Goal: Check status: Check status

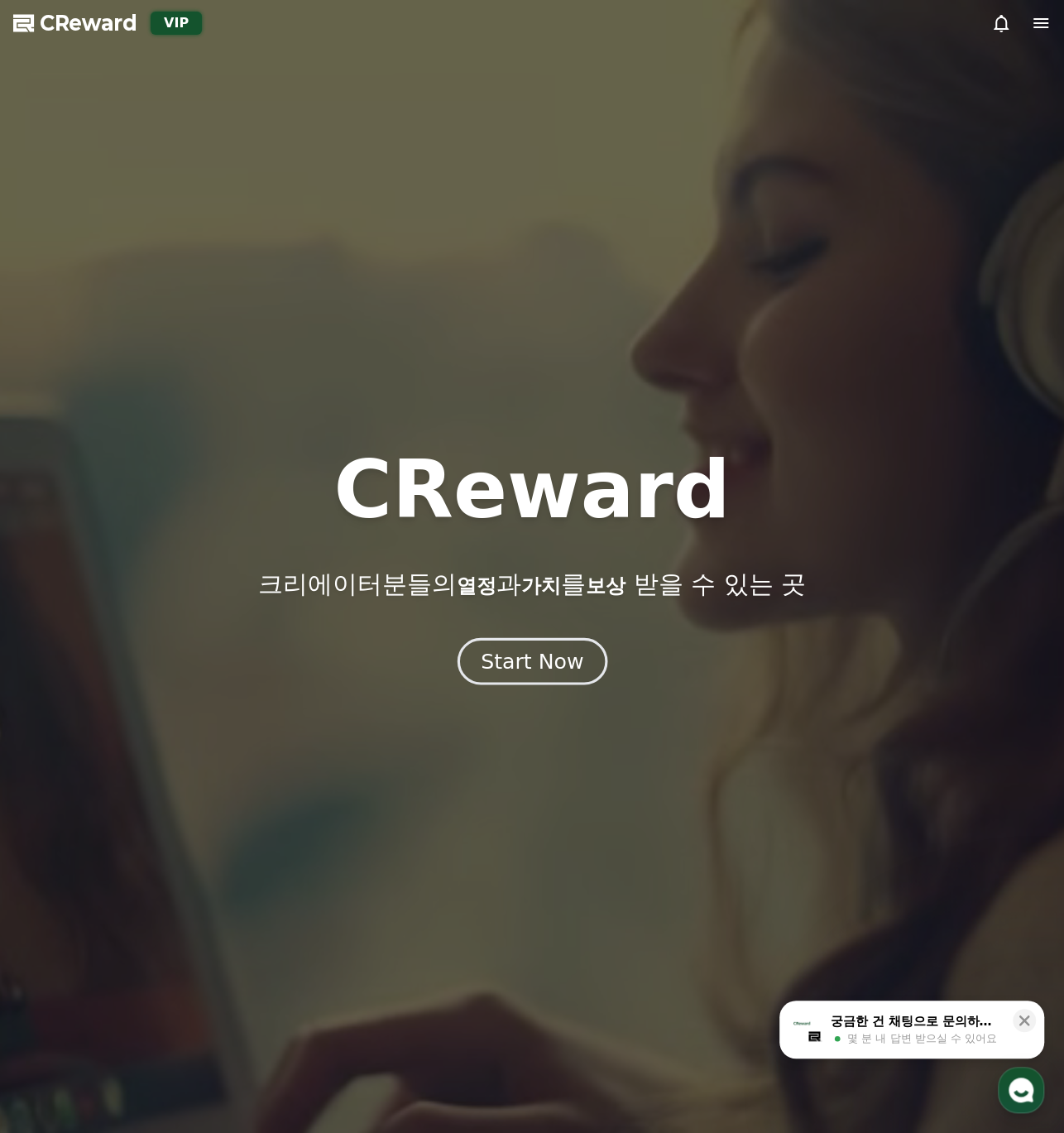
click at [538, 665] on div "Start Now" at bounding box center [532, 661] width 103 height 28
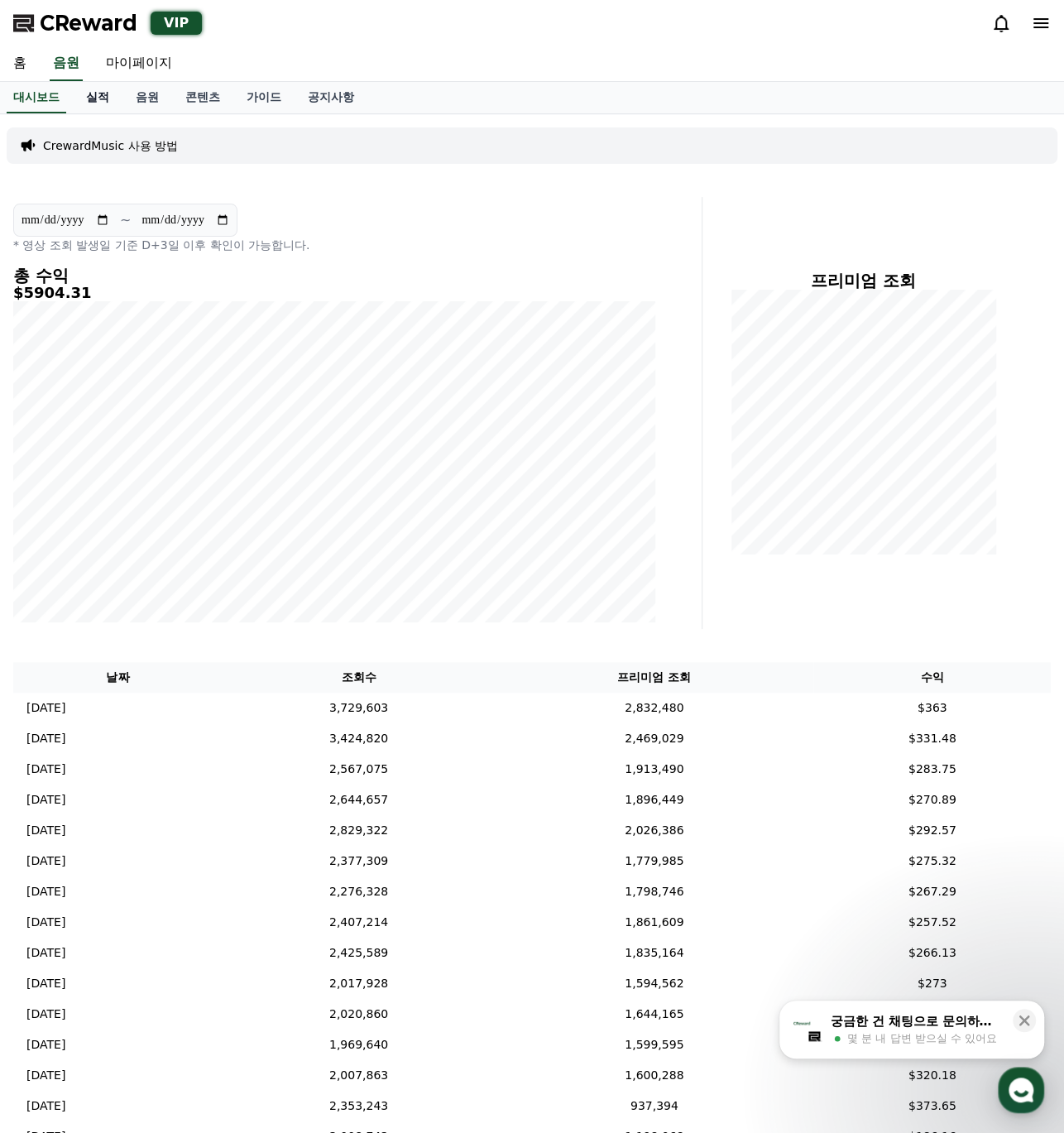
click at [106, 92] on link "실적" at bounding box center [97, 98] width 50 height 32
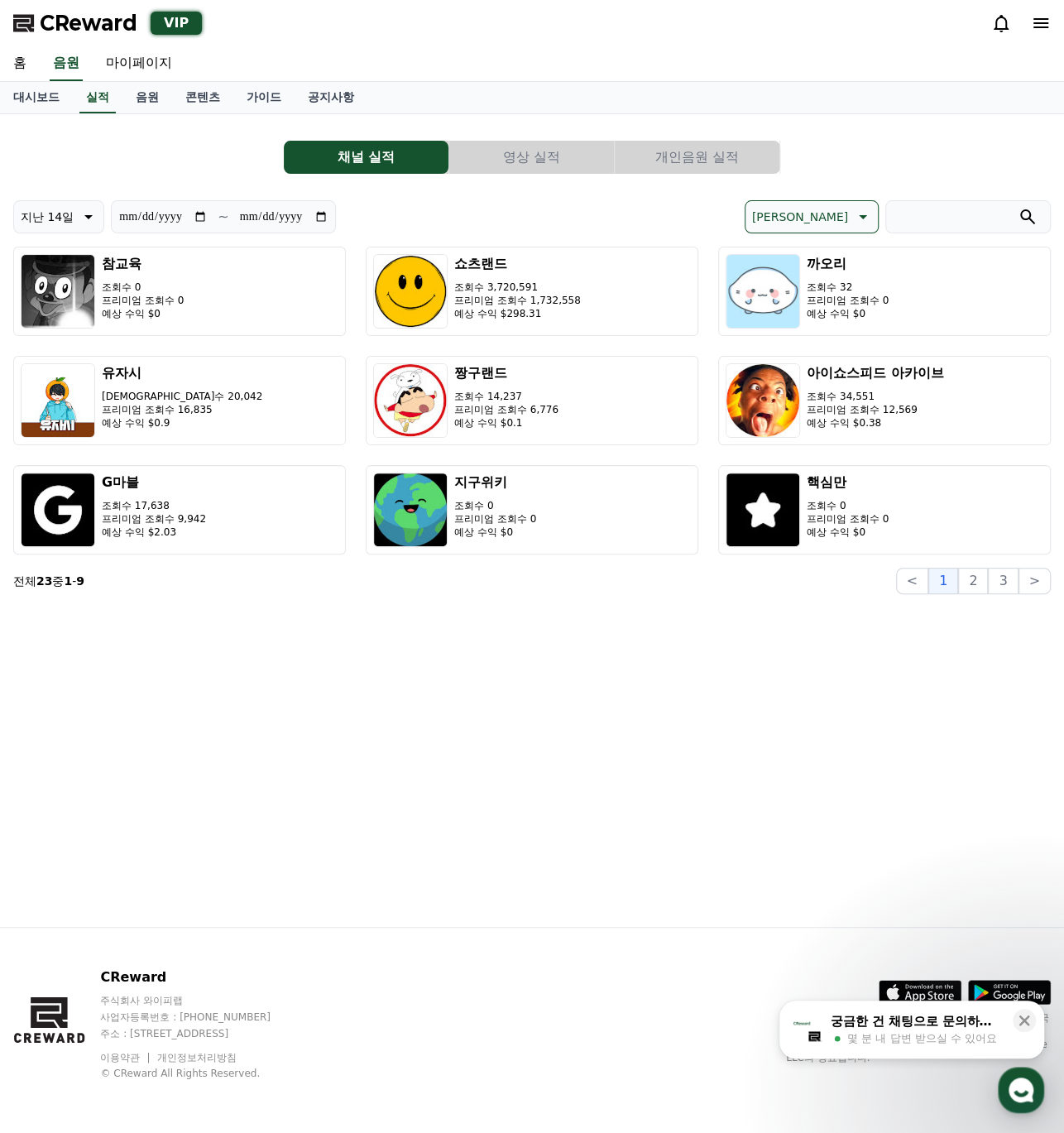
click at [687, 156] on button "개인음원 실적" at bounding box center [697, 157] width 164 height 33
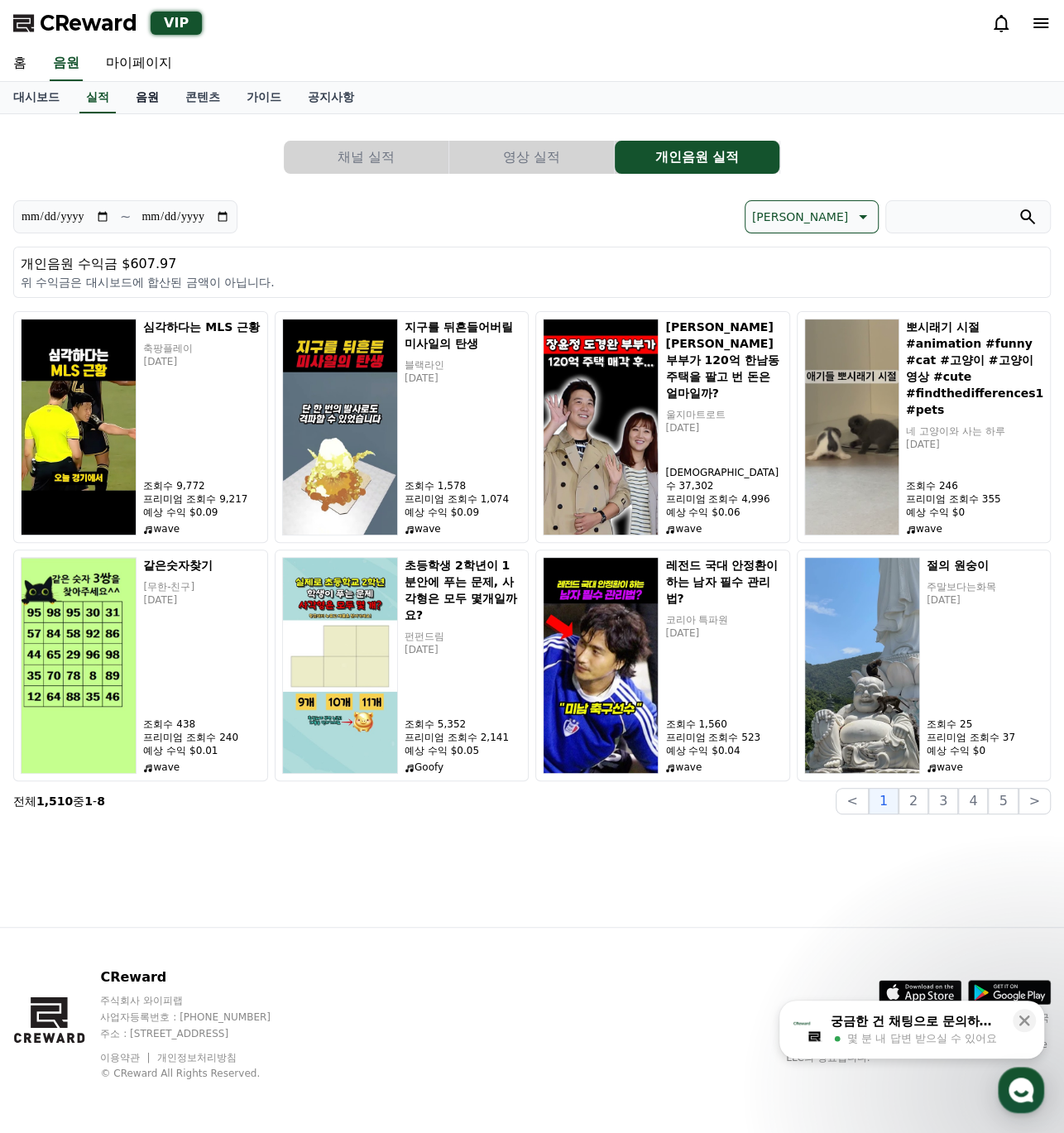
click at [149, 95] on link "음원" at bounding box center [147, 98] width 50 height 32
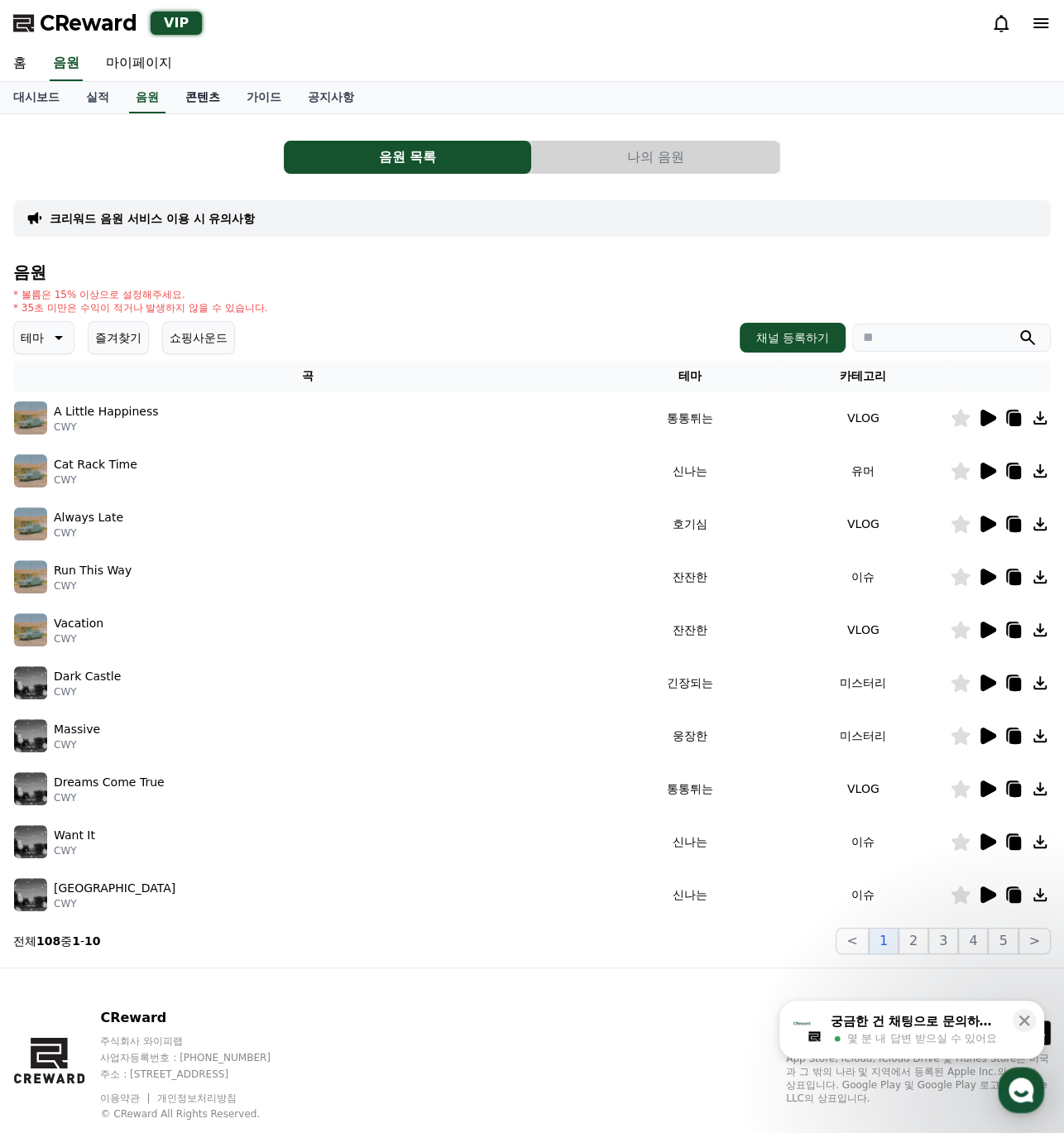
click at [206, 89] on link "콘텐츠" at bounding box center [203, 98] width 62 height 32
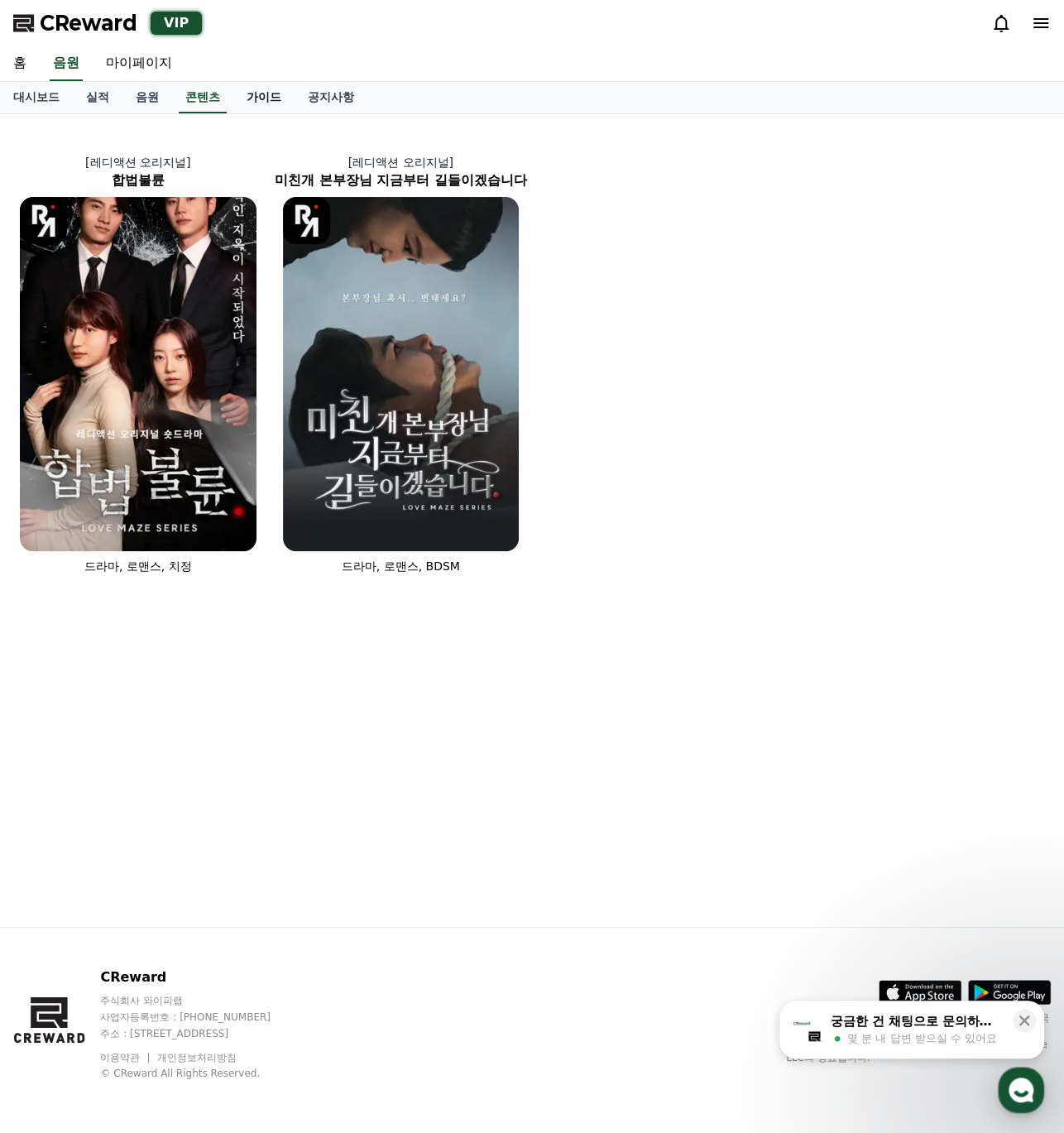
click at [241, 99] on link "가이드" at bounding box center [264, 98] width 62 height 32
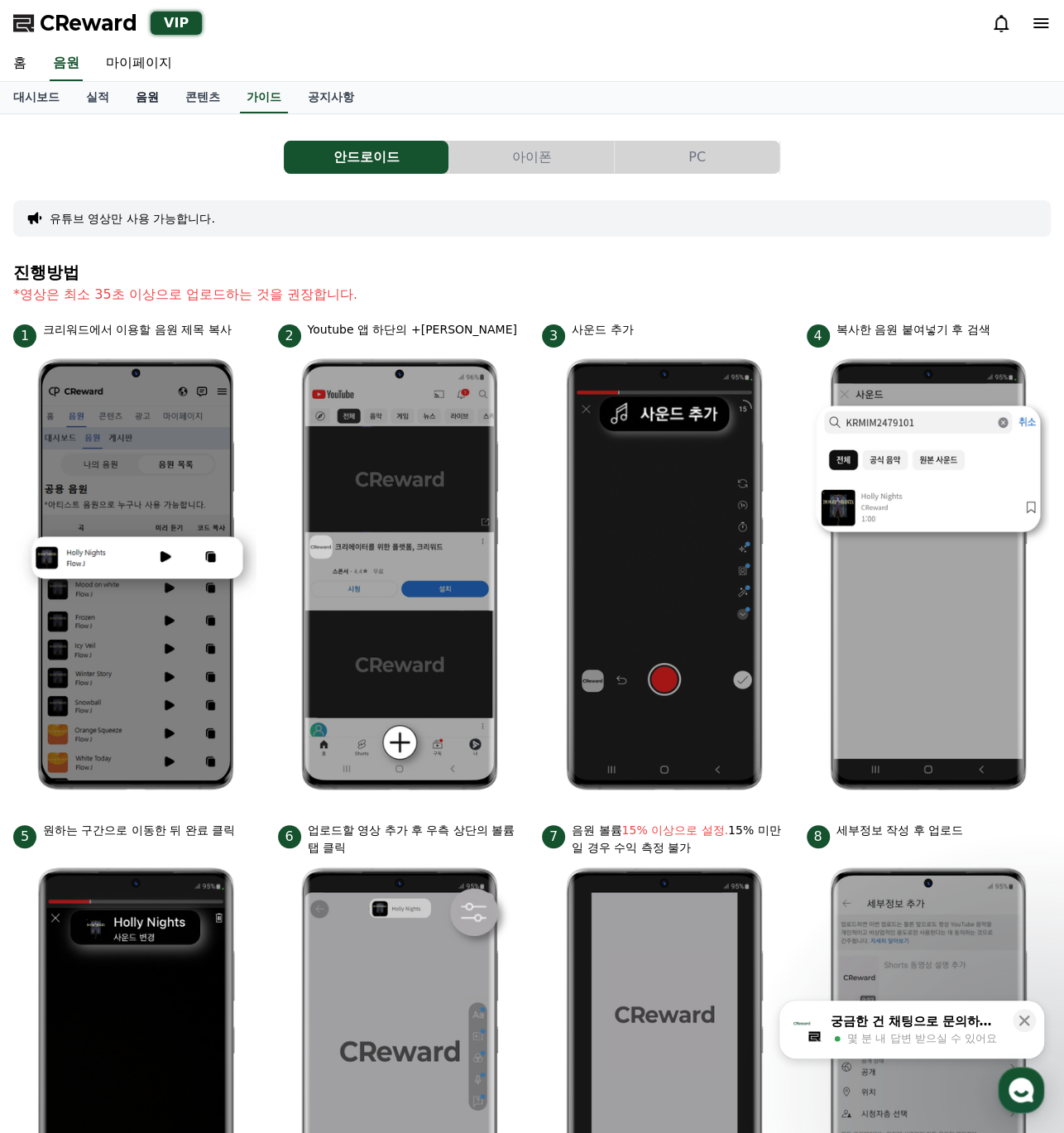
click at [161, 106] on link "음원" at bounding box center [147, 98] width 50 height 32
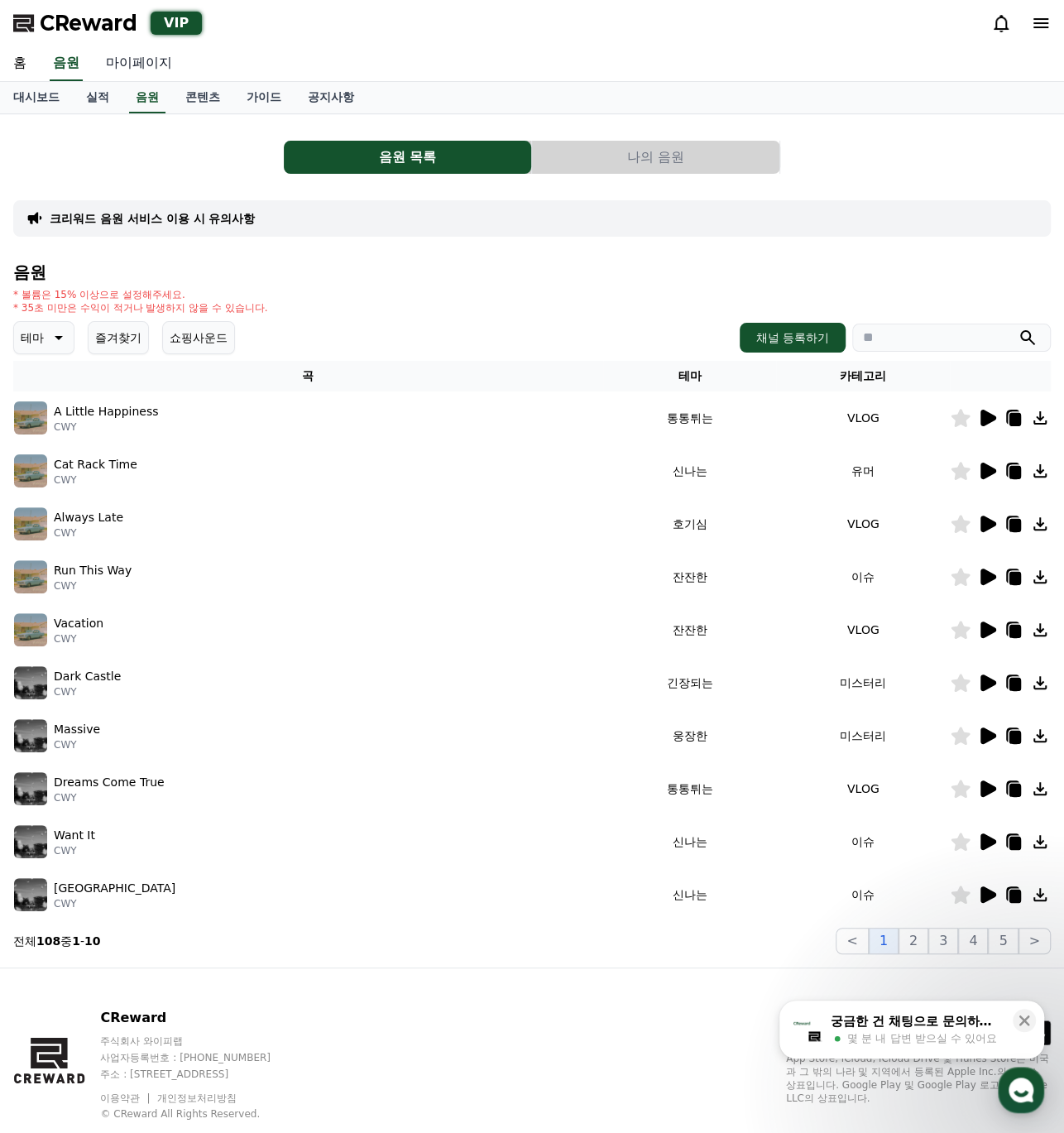
click at [146, 66] on link "마이페이지" at bounding box center [138, 64] width 92 height 35
select select "**********"
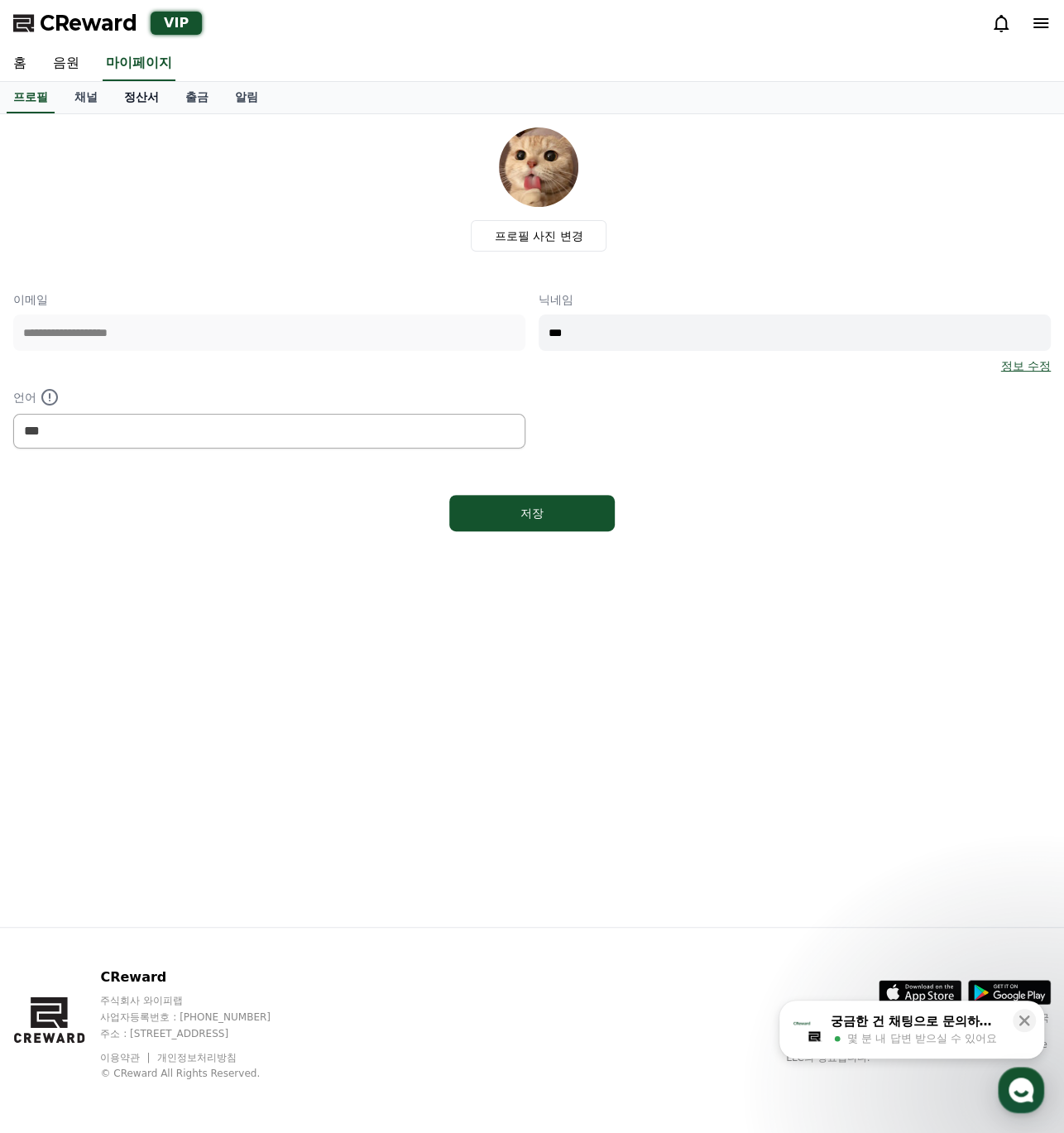
click at [135, 106] on link "정산서" at bounding box center [142, 98] width 62 height 32
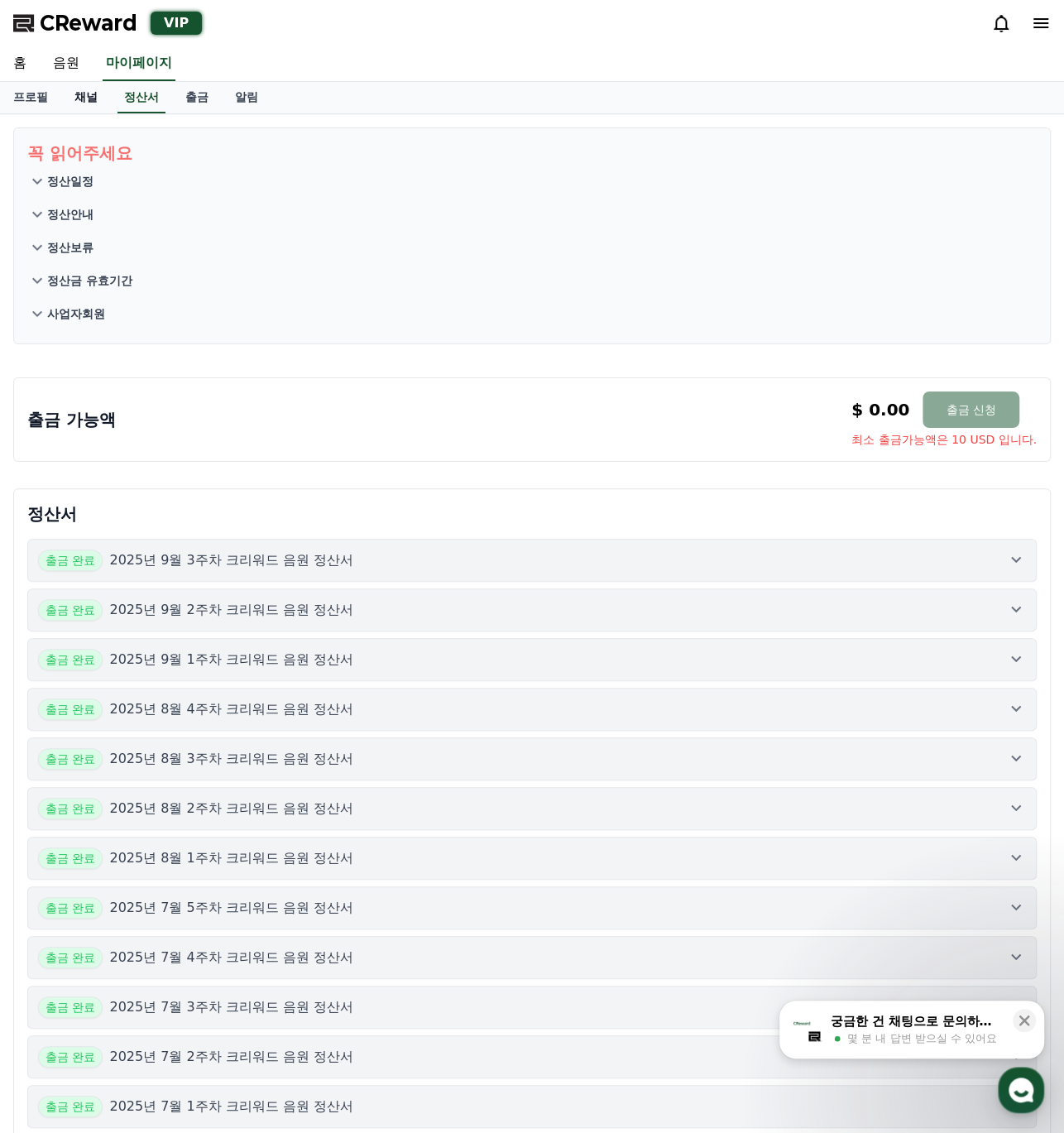
click at [99, 112] on link "채널" at bounding box center [86, 98] width 50 height 32
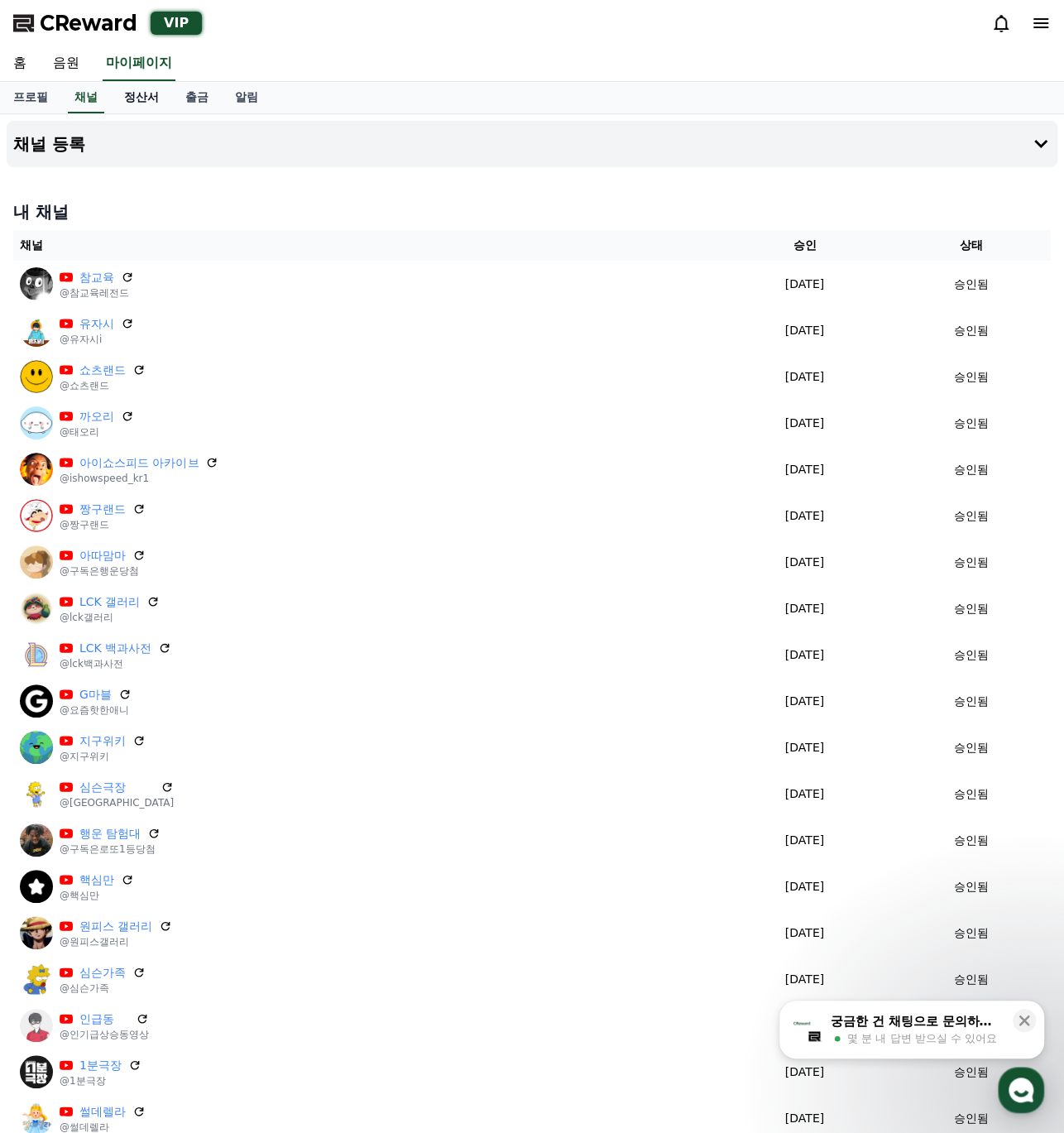
click at [145, 111] on link "정산서" at bounding box center [142, 98] width 62 height 32
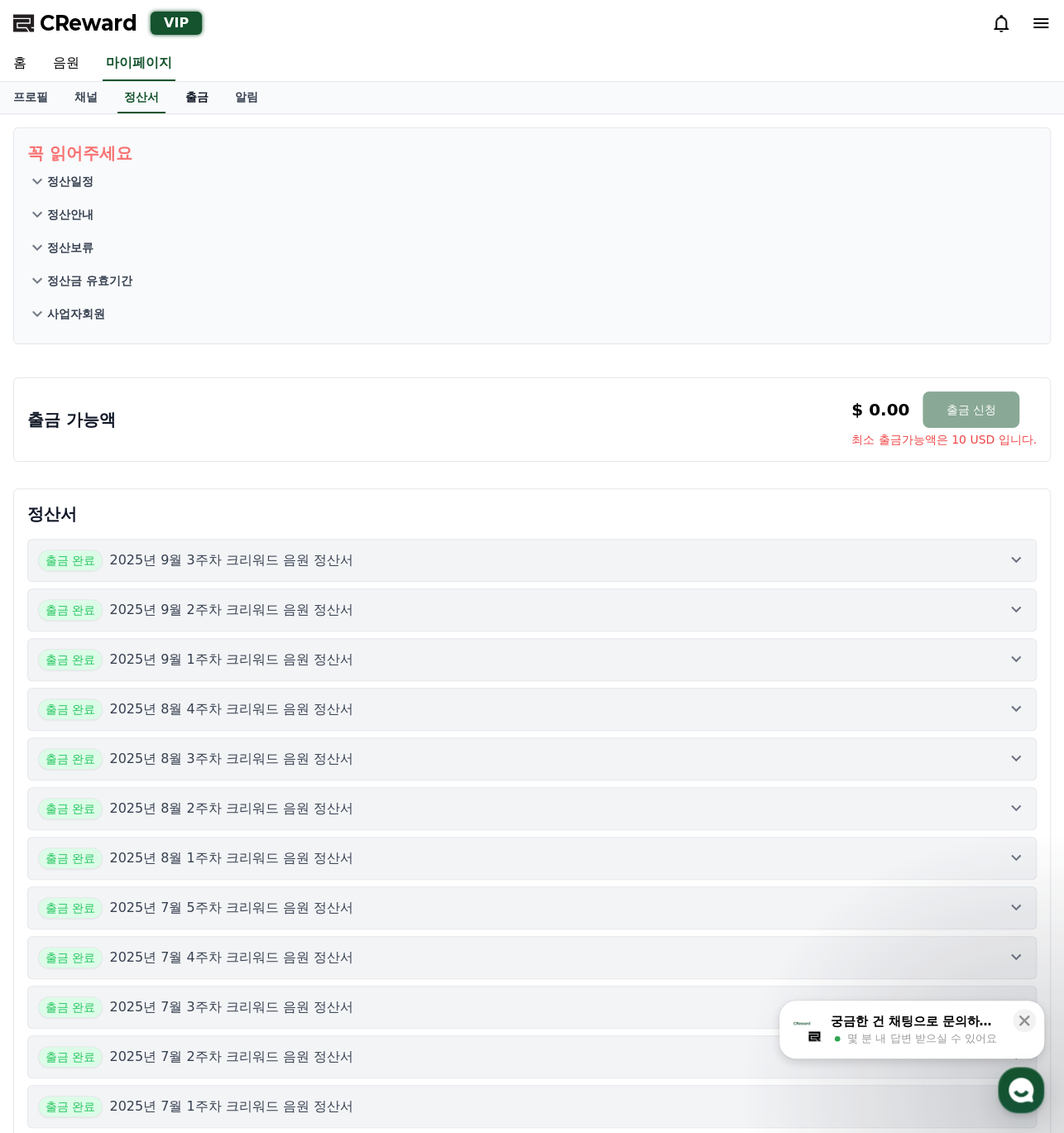
click at [177, 106] on link "출금" at bounding box center [196, 98] width 50 height 32
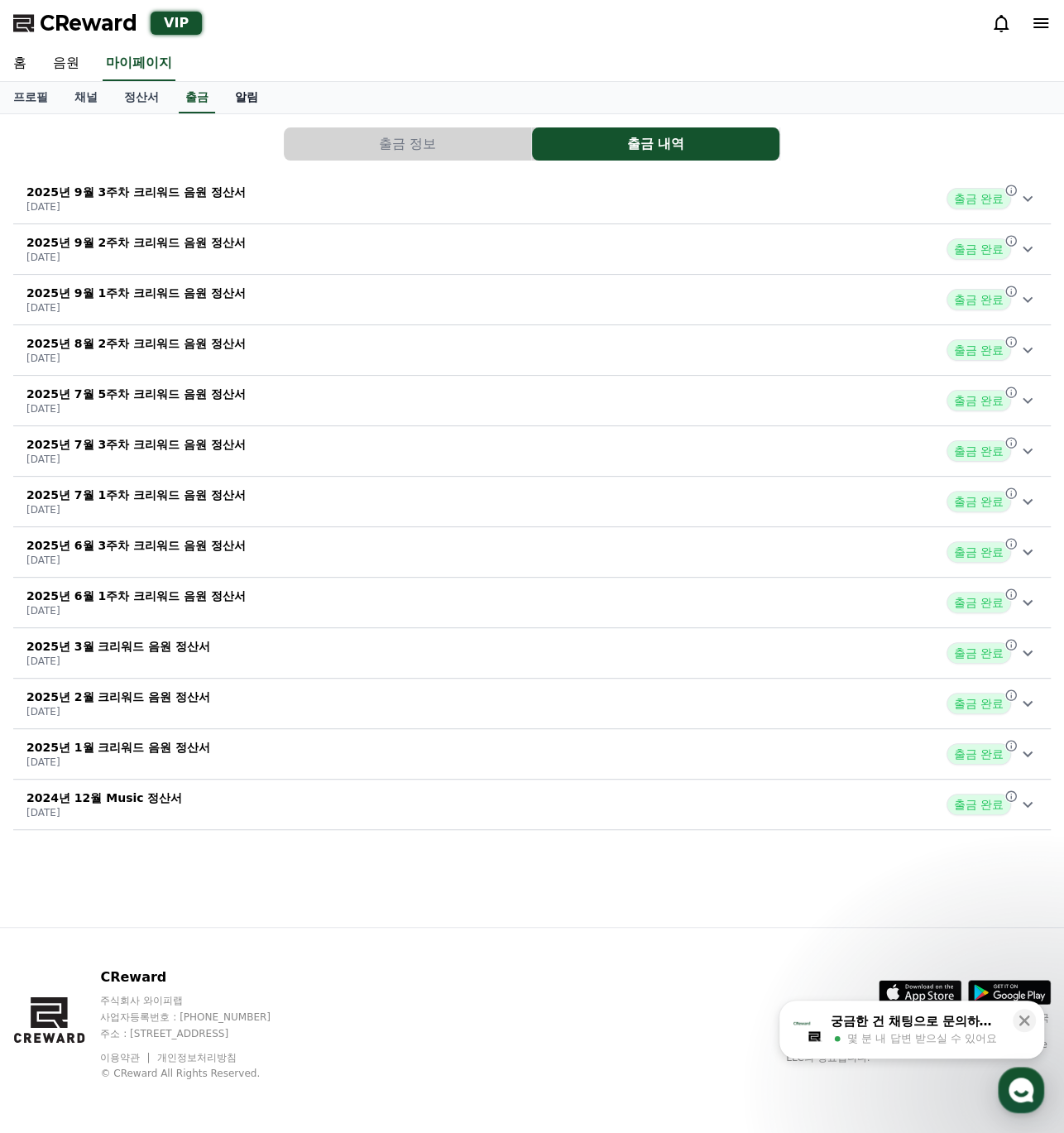
click at [236, 99] on link "알림" at bounding box center [246, 98] width 50 height 32
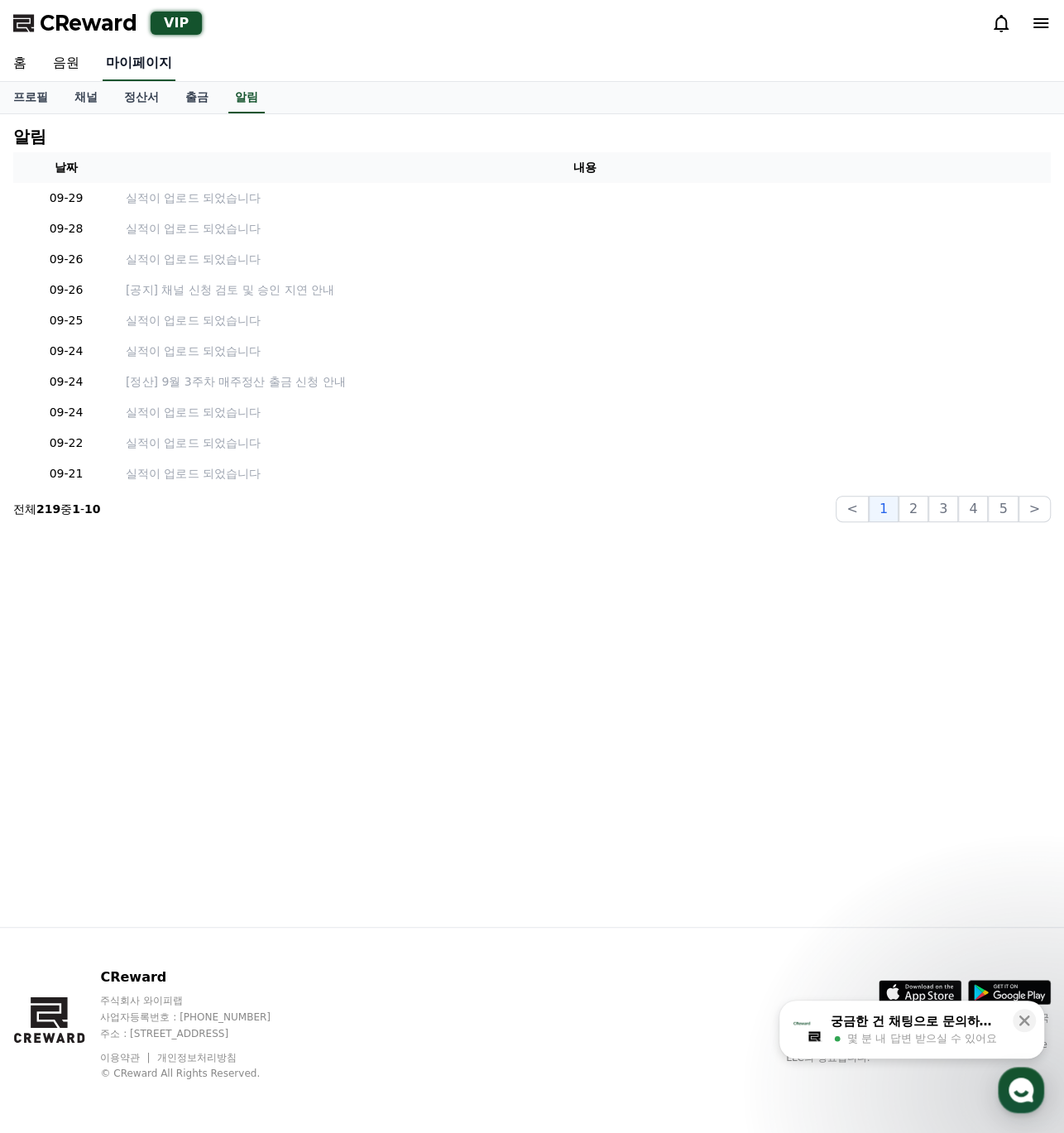
click at [106, 58] on link "마이페이지" at bounding box center [139, 64] width 73 height 35
select select "**********"
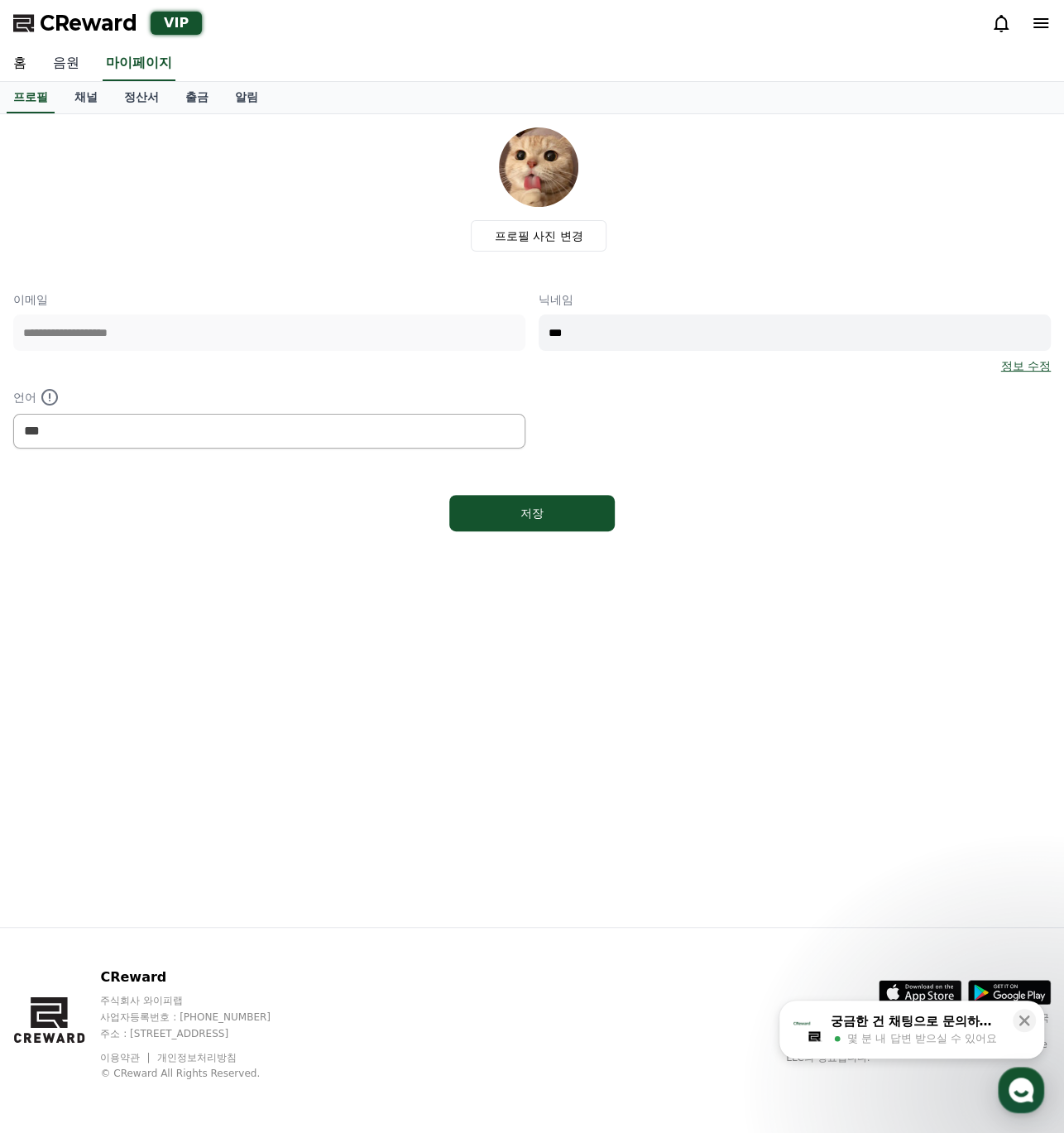
click at [77, 56] on link "음원" at bounding box center [66, 64] width 53 height 35
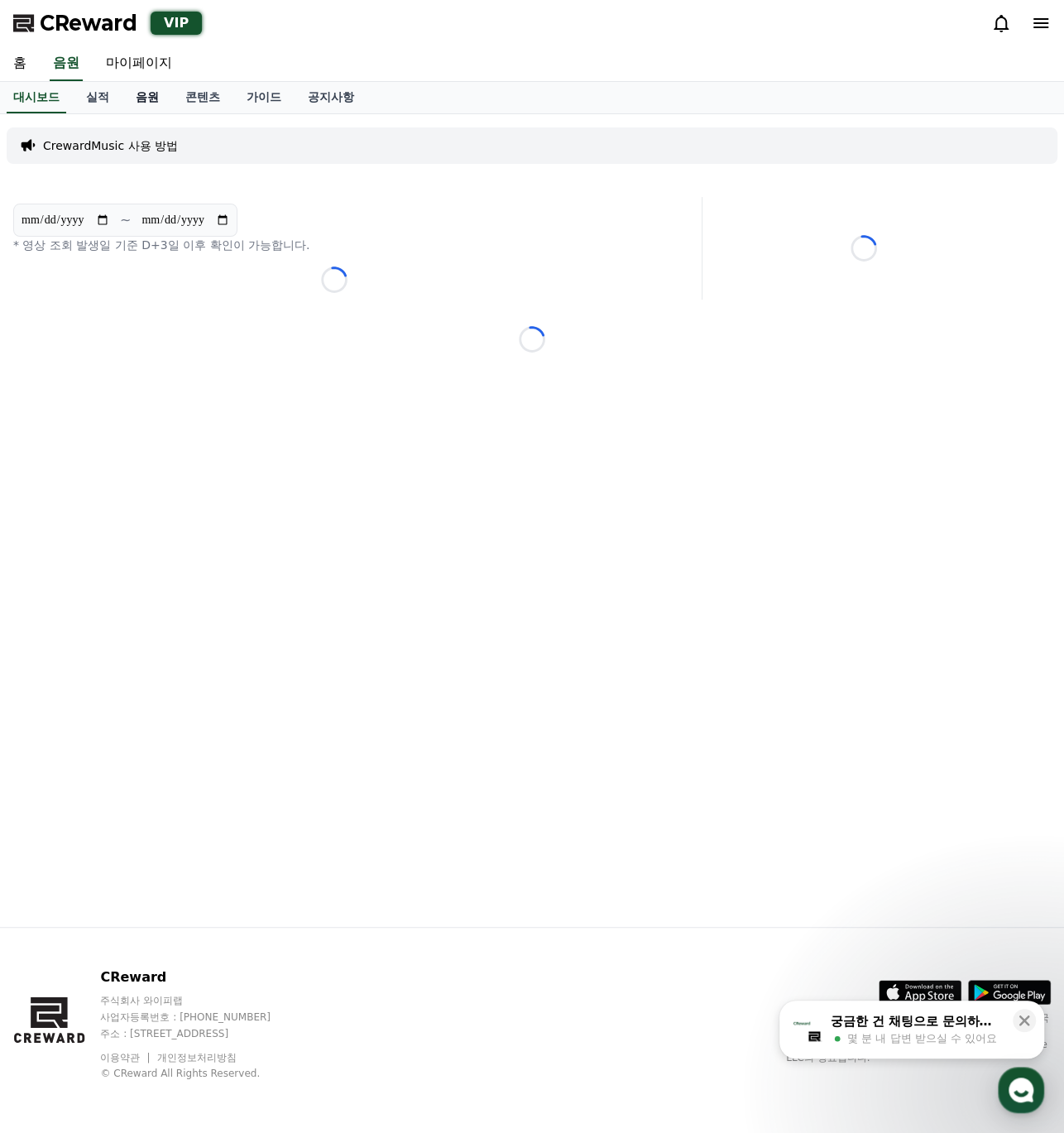
click at [152, 95] on link "음원" at bounding box center [147, 98] width 50 height 32
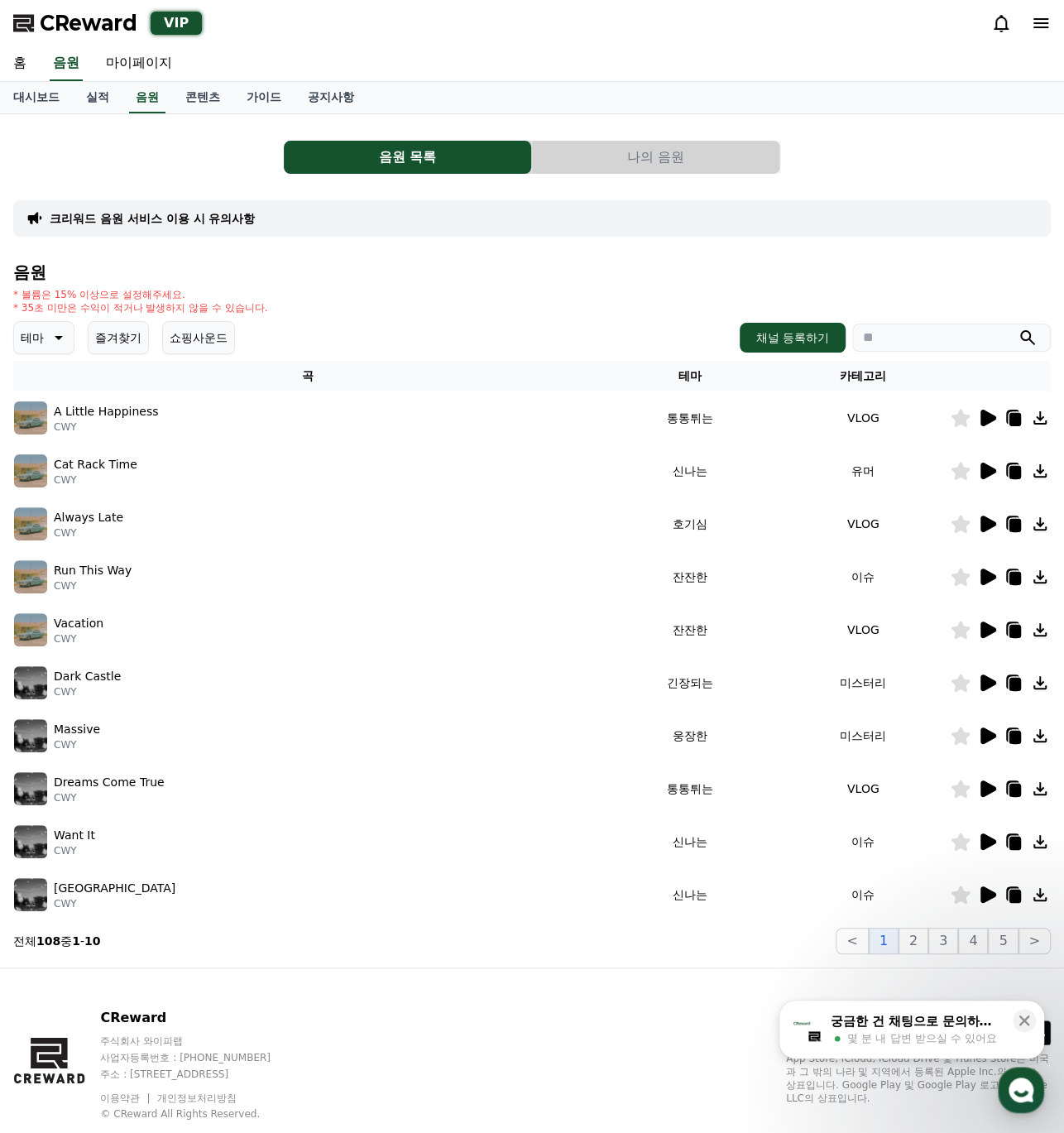
click at [729, 171] on button "나의 음원" at bounding box center [656, 157] width 248 height 33
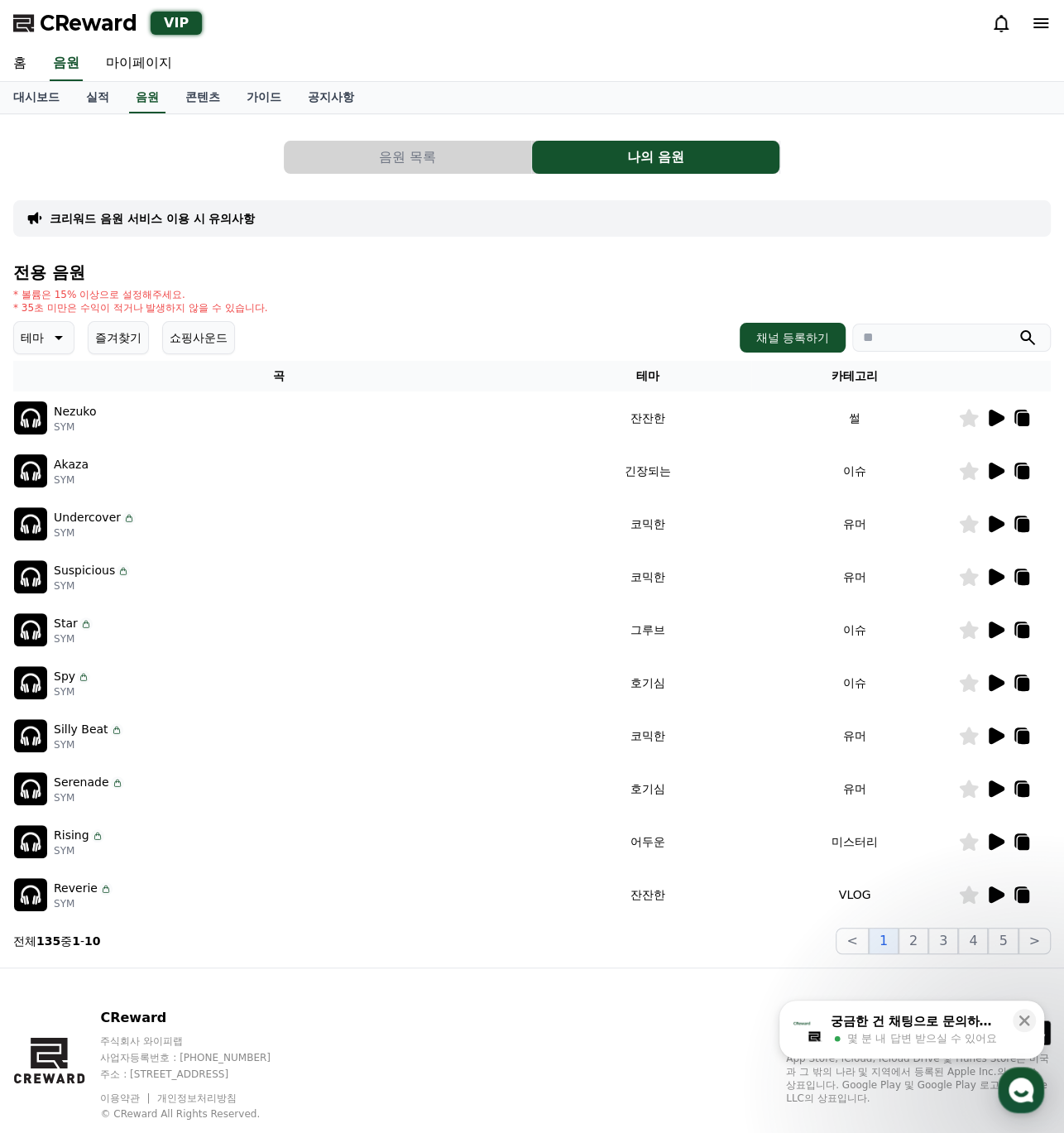
click at [679, 145] on button "나의 음원" at bounding box center [656, 157] width 248 height 33
click at [1001, 416] on icon at bounding box center [997, 418] width 16 height 17
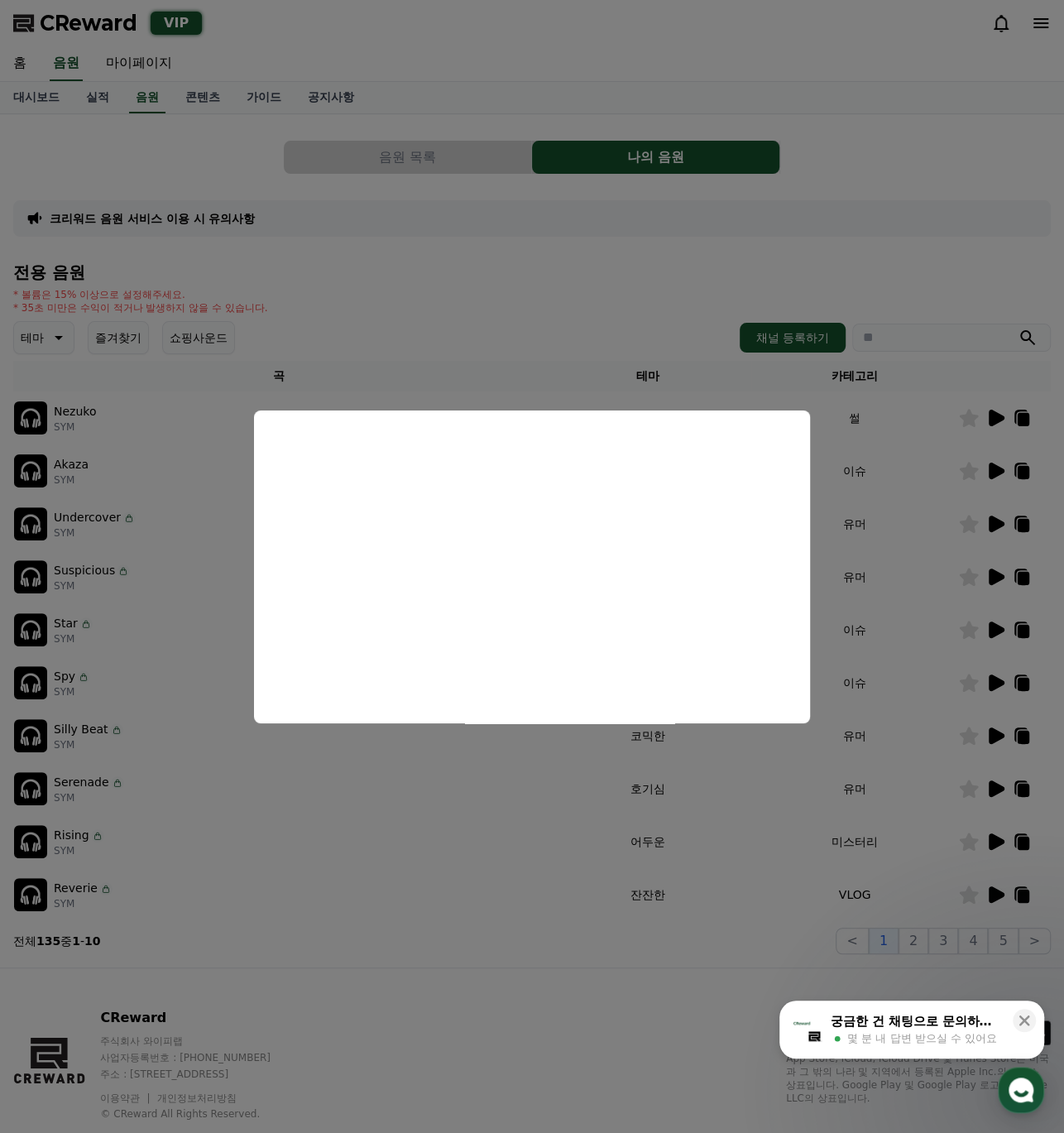
click at [1003, 467] on button "close modal" at bounding box center [532, 566] width 1064 height 1133
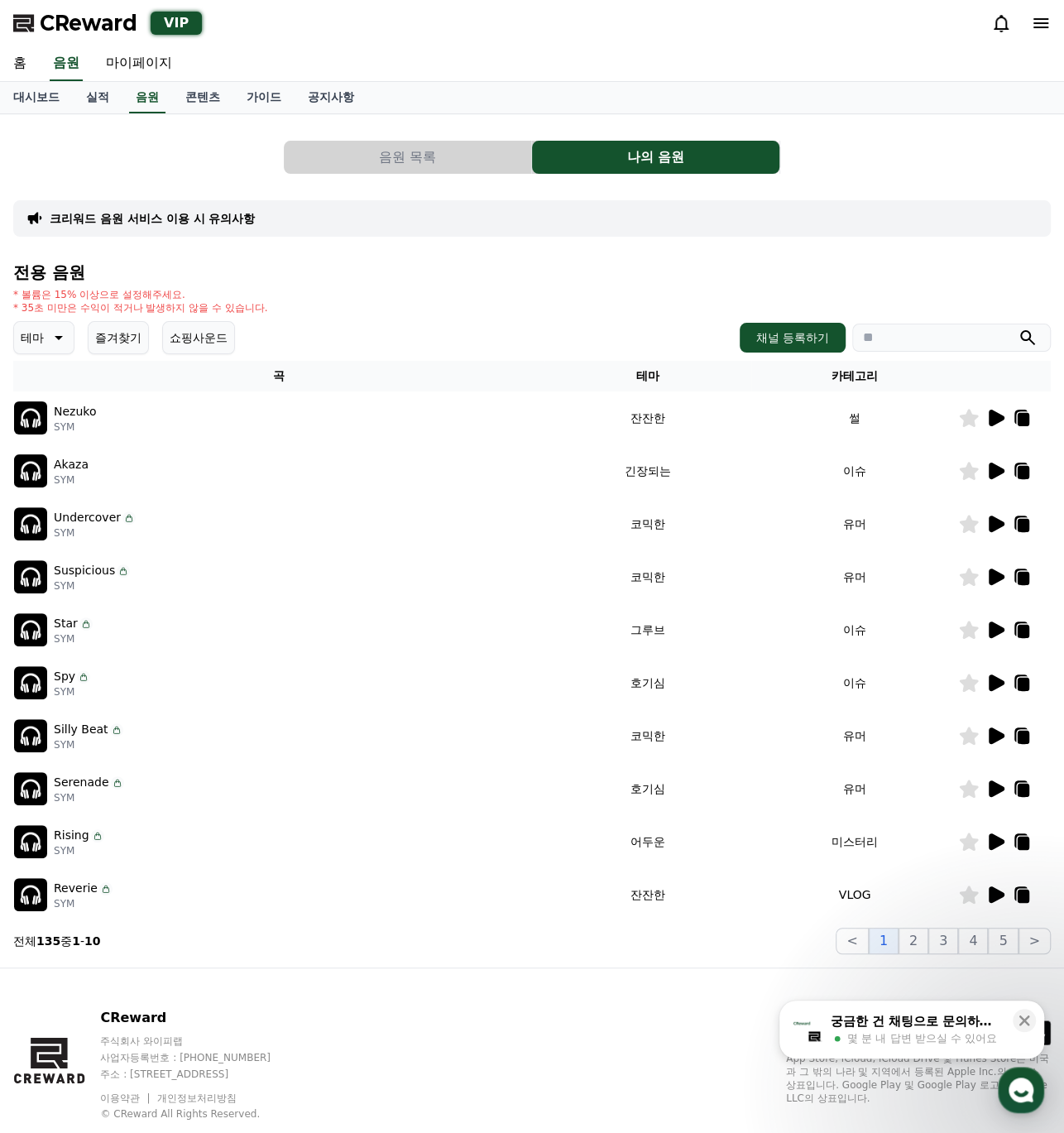
click at [998, 468] on icon at bounding box center [997, 471] width 16 height 17
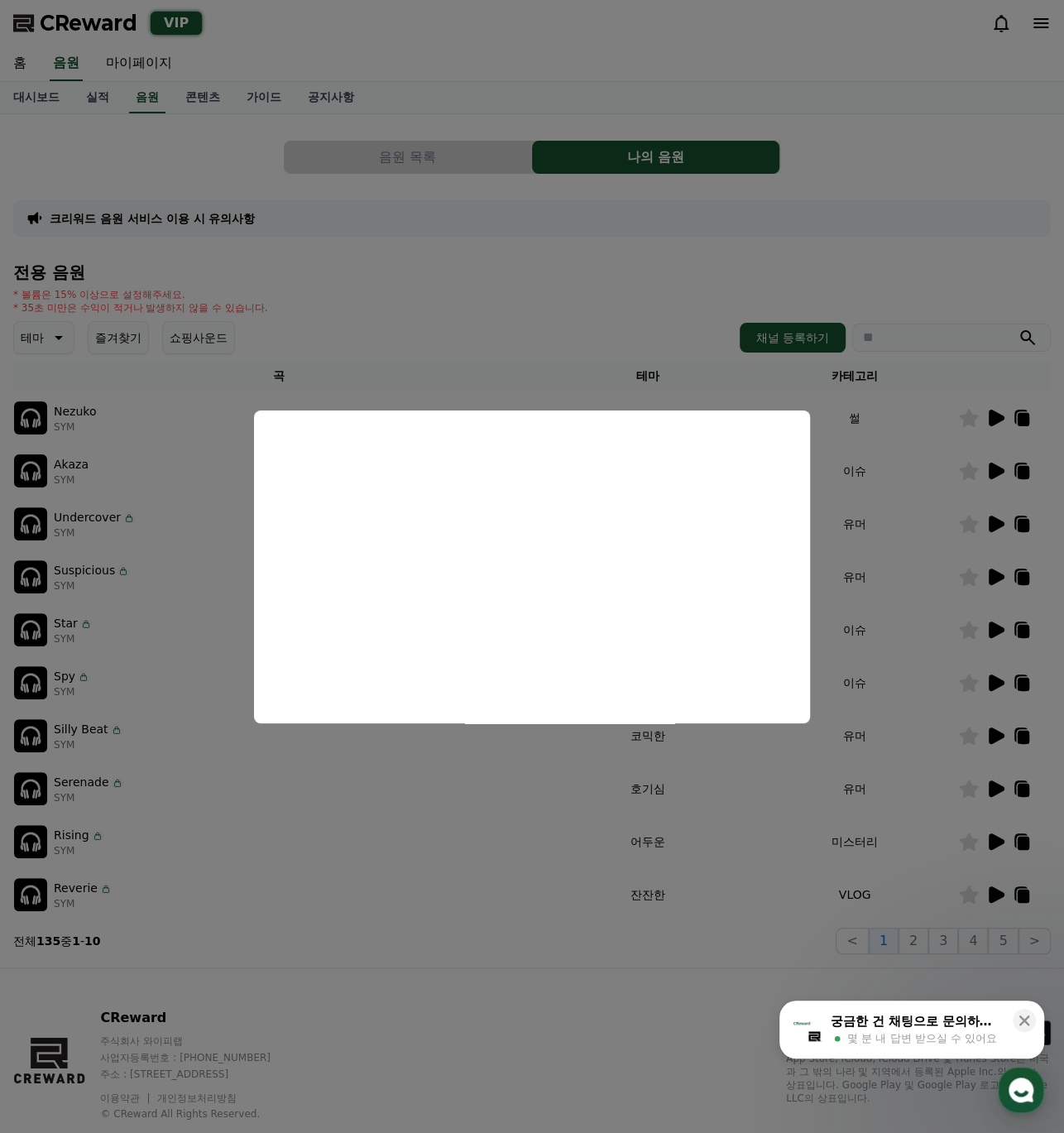
click at [994, 526] on button "close modal" at bounding box center [532, 566] width 1064 height 1133
click at [994, 526] on icon at bounding box center [997, 524] width 16 height 17
click at [996, 525] on button "close modal" at bounding box center [532, 566] width 1064 height 1133
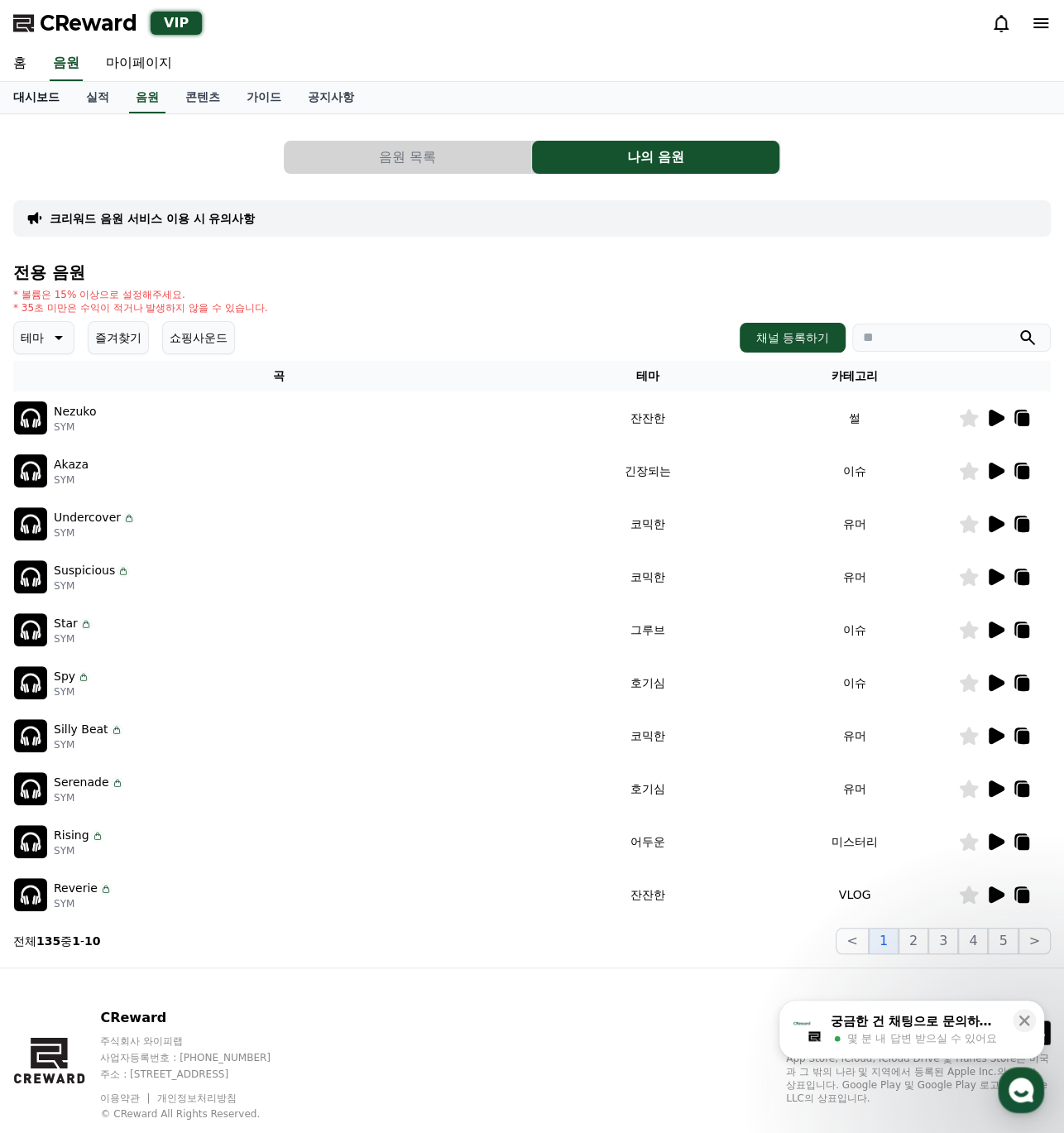
click at [44, 101] on link "대시보드" at bounding box center [36, 98] width 73 height 32
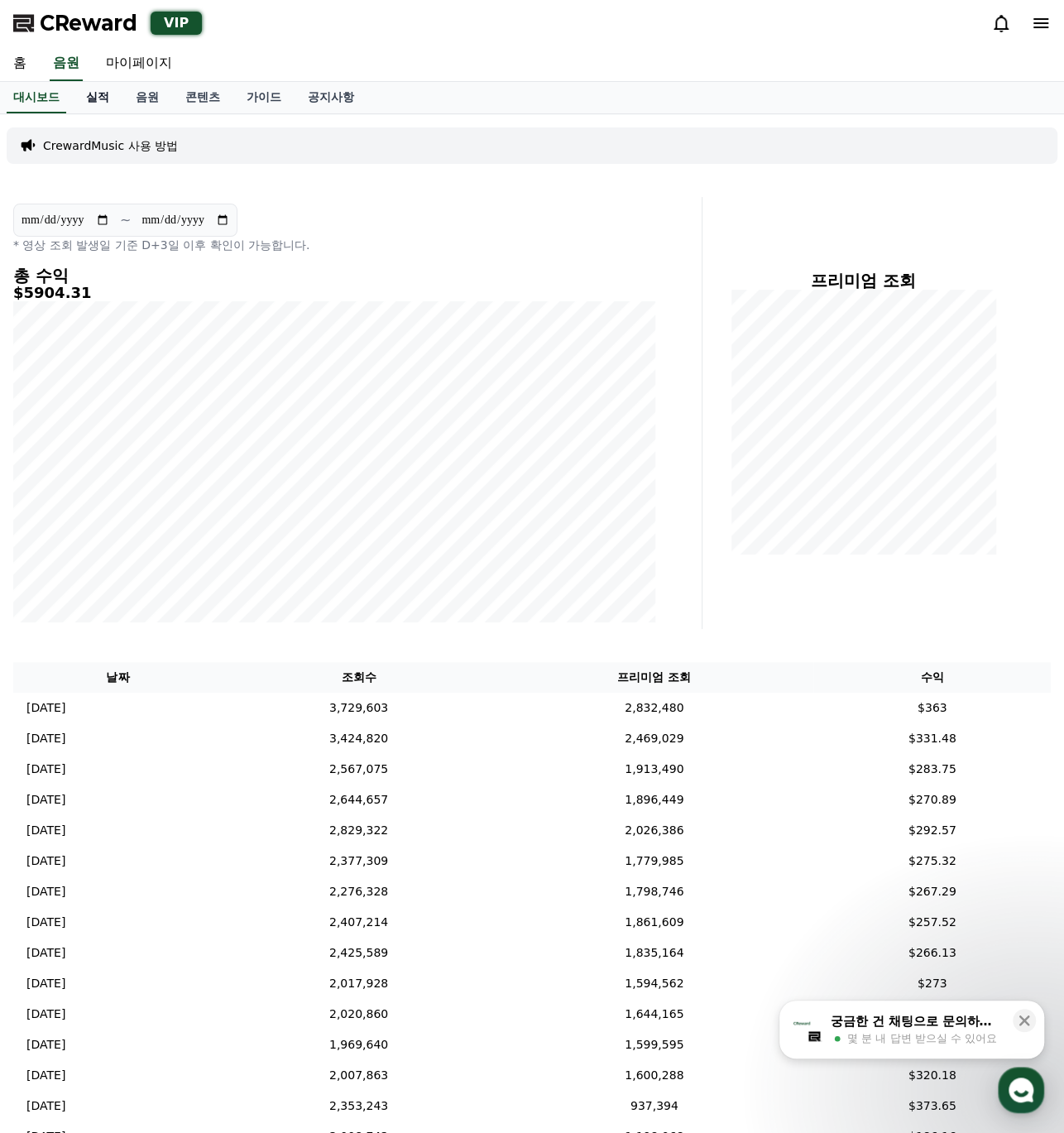
click at [112, 99] on link "실적" at bounding box center [97, 98] width 50 height 32
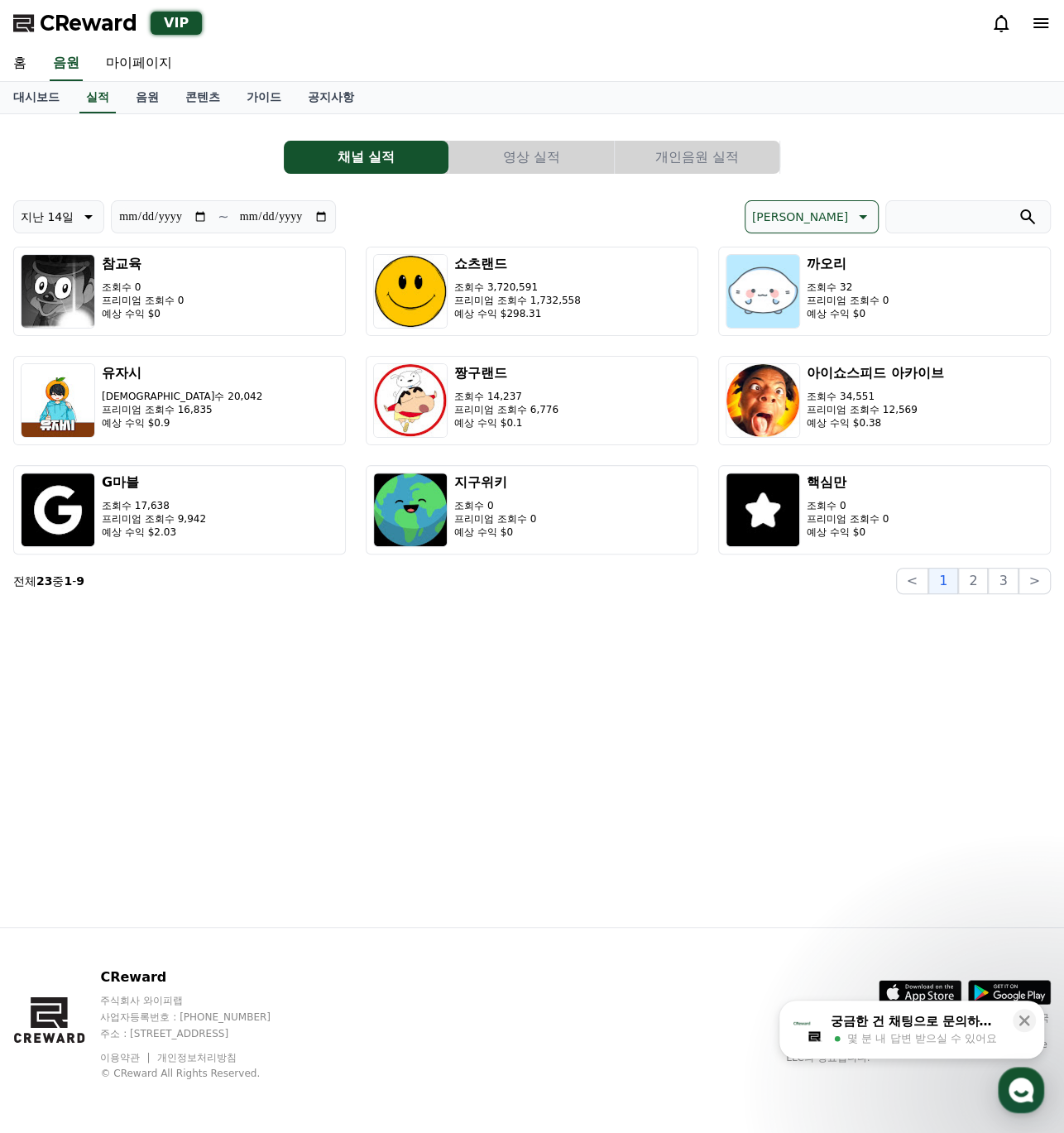
click at [684, 150] on button "개인음원 실적" at bounding box center [697, 157] width 164 height 33
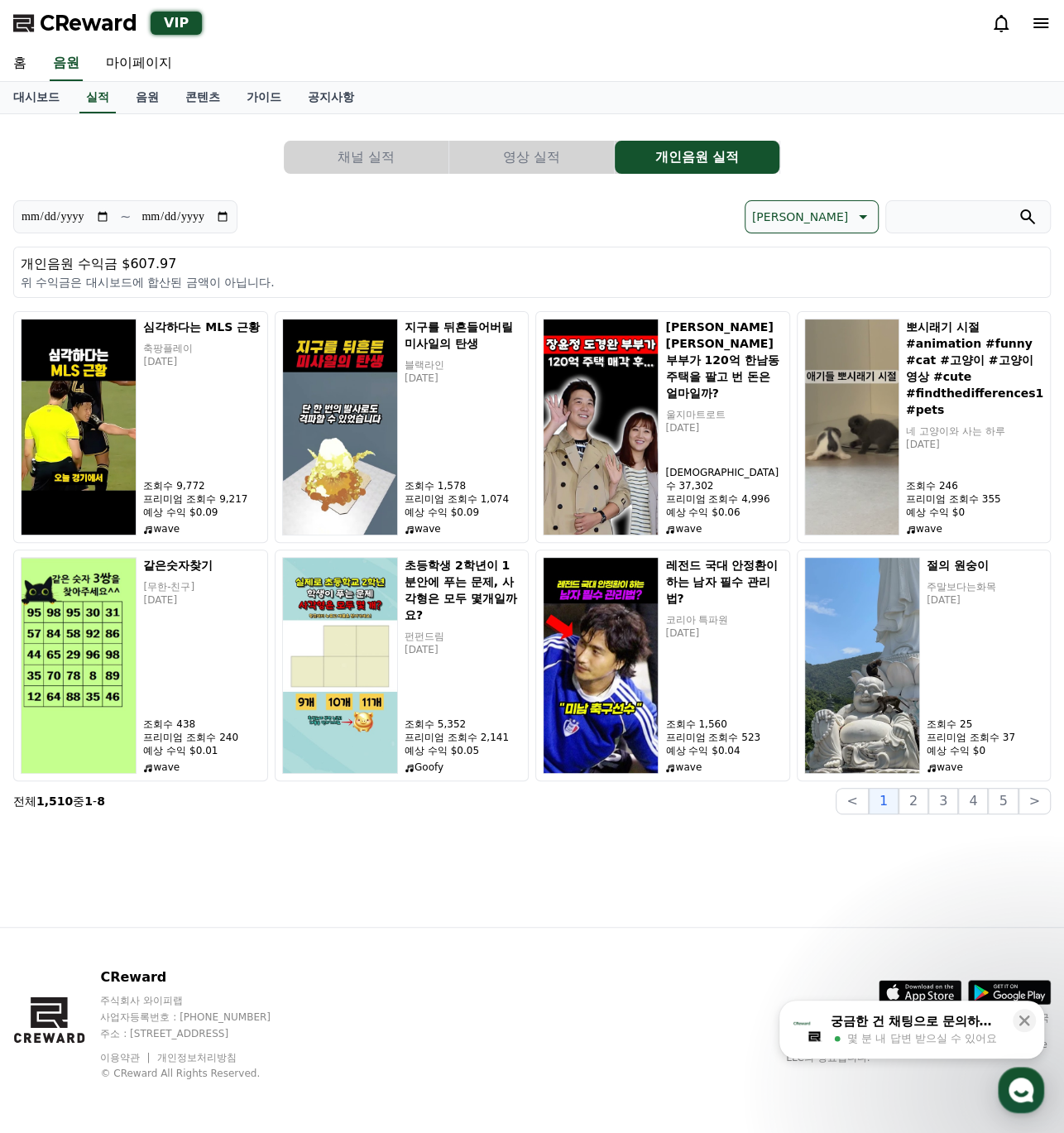
click at [533, 149] on button "영상 실적" at bounding box center [532, 157] width 164 height 33
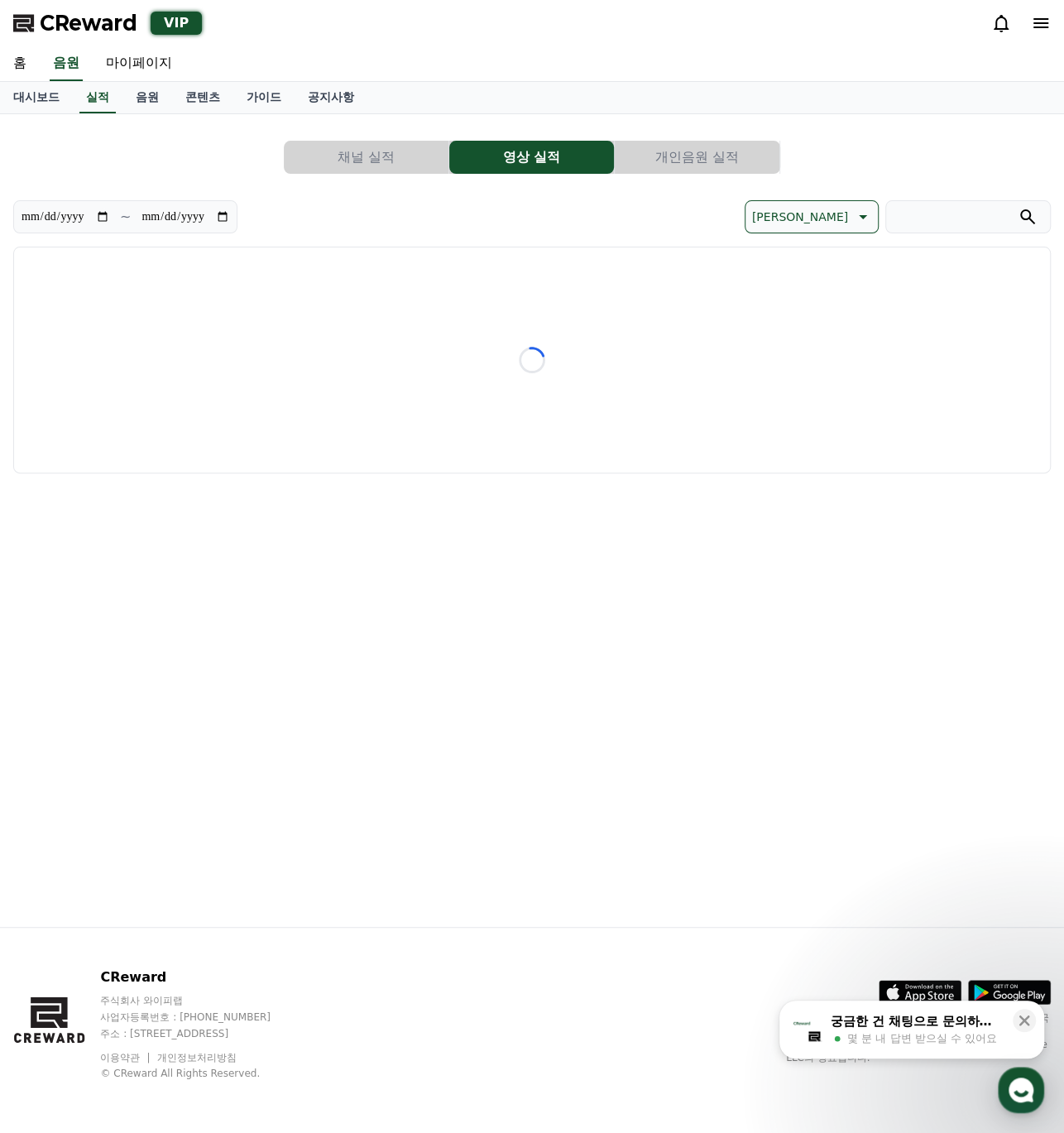
click at [162, 113] on div "대시보드 실적 음원 콘텐츠 가이드 공지사항" at bounding box center [532, 98] width 1064 height 33
click at [148, 110] on link "음원" at bounding box center [147, 98] width 50 height 32
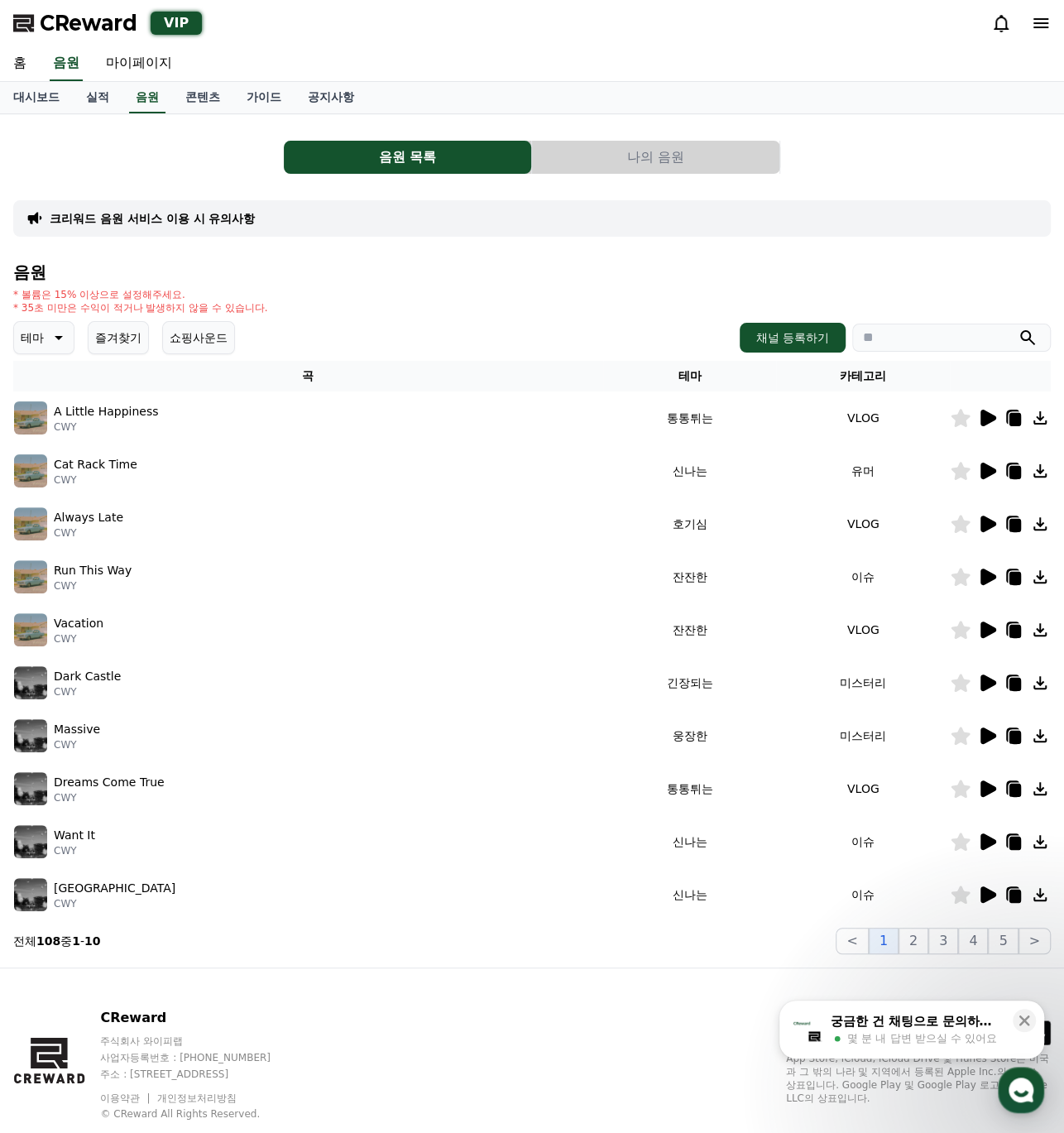
click at [783, 138] on div "[DEMOGRAPHIC_DATA]의 음원 크리워드 음원 서비스 이용 시 유의사항 음원 * 볼륨은 15% 이상으로 설정해주세요. * 35초 미만…" at bounding box center [532, 540] width 1038 height 827
click at [731, 149] on button "나의 음원" at bounding box center [656, 157] width 248 height 33
